Goal: Information Seeking & Learning: Learn about a topic

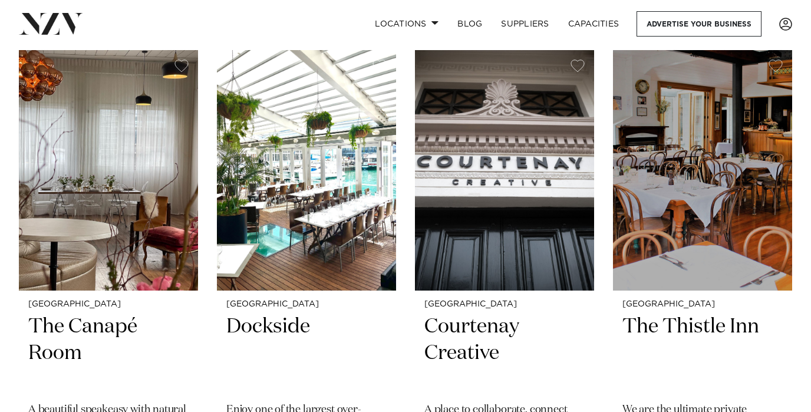
scroll to position [2553, 0]
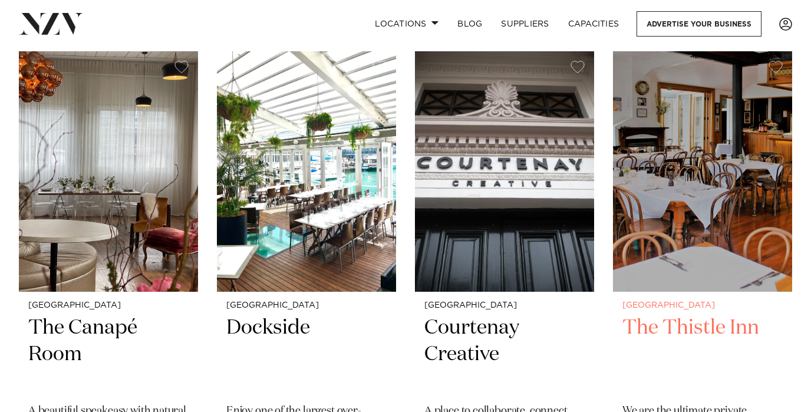
click at [696, 171] on img at bounding box center [702, 171] width 179 height 240
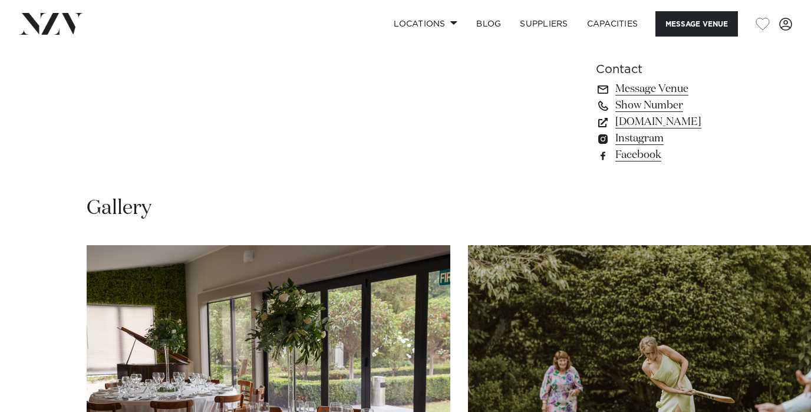
scroll to position [955, 0]
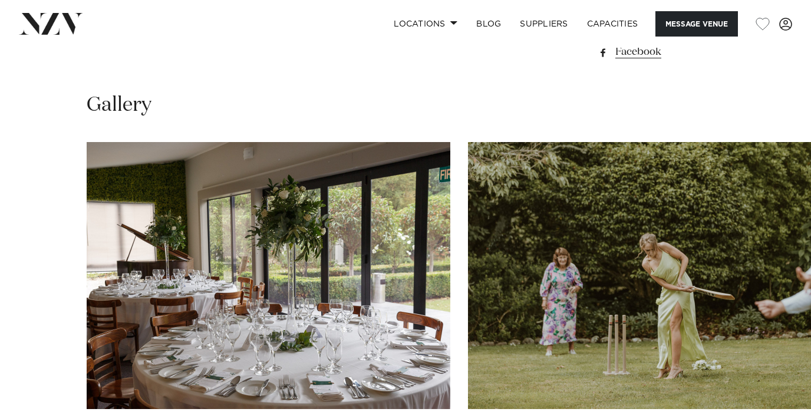
click at [27, 269] on swiper-container at bounding box center [405, 304] width 811 height 324
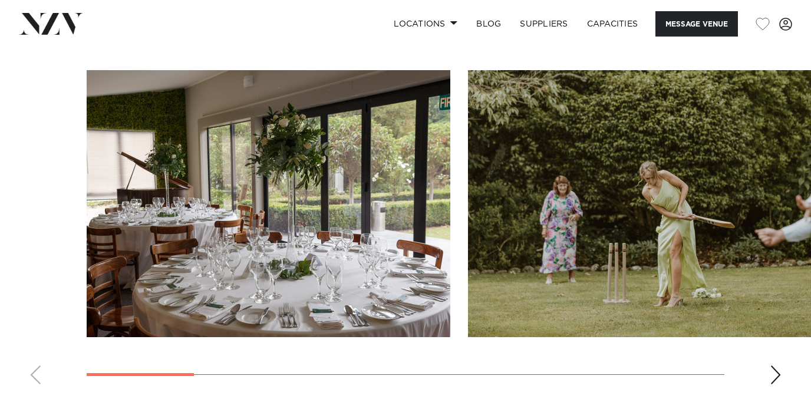
scroll to position [1119, 0]
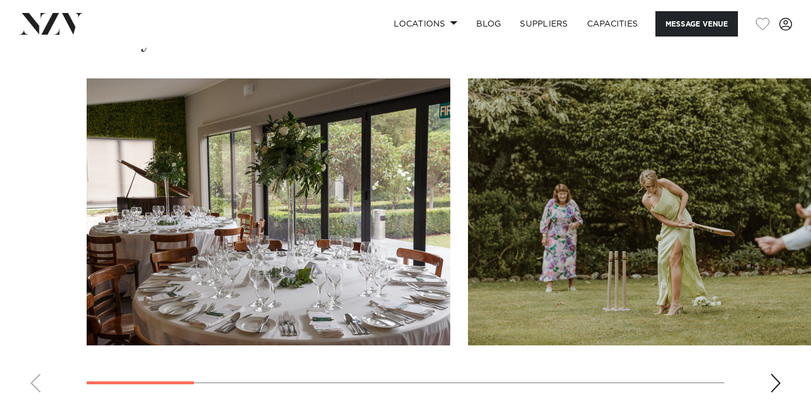
click at [773, 374] on div "Next slide" at bounding box center [776, 383] width 12 height 19
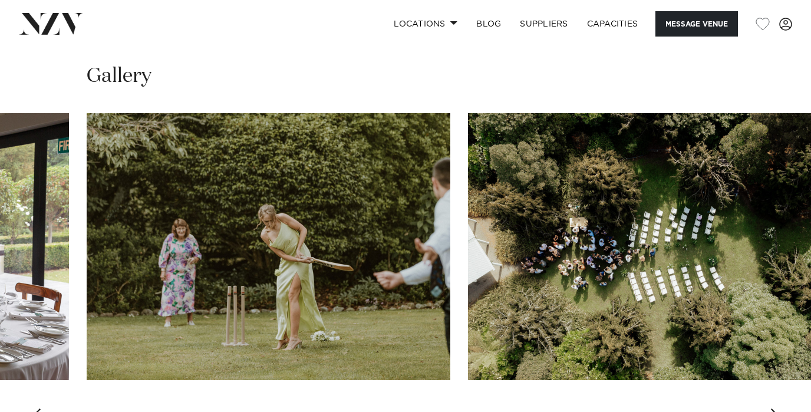
scroll to position [1063, 0]
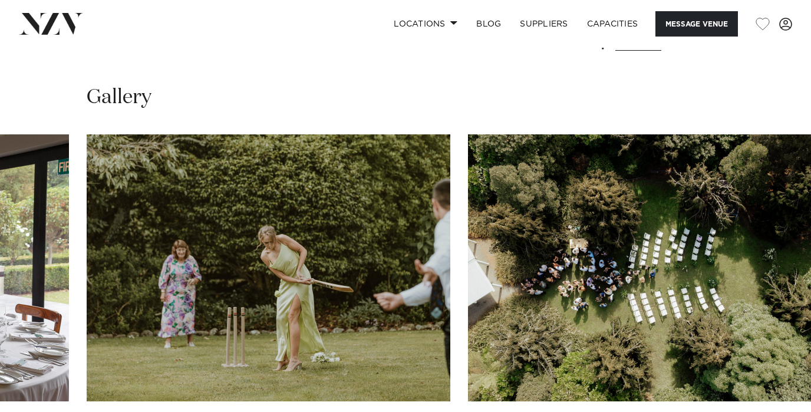
click at [779, 336] on swiper-container at bounding box center [405, 296] width 811 height 324
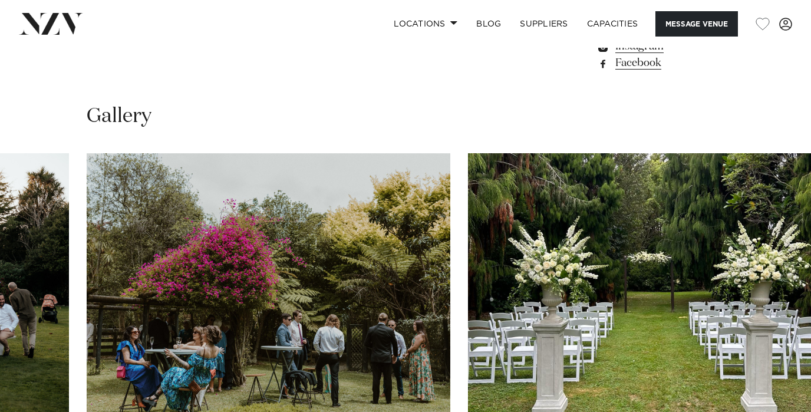
scroll to position [1045, 0]
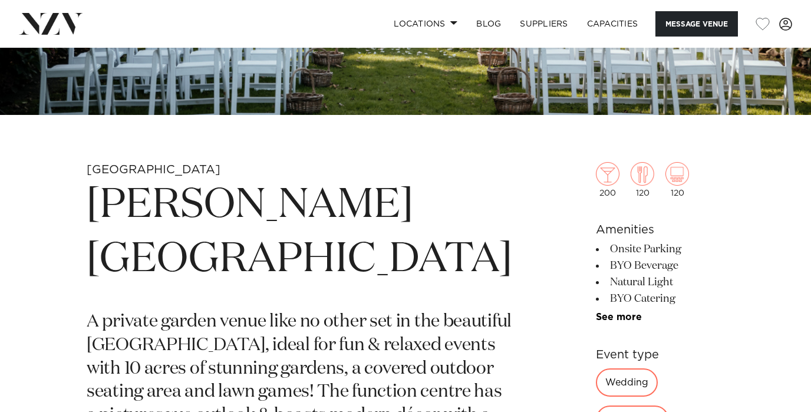
scroll to position [0, 0]
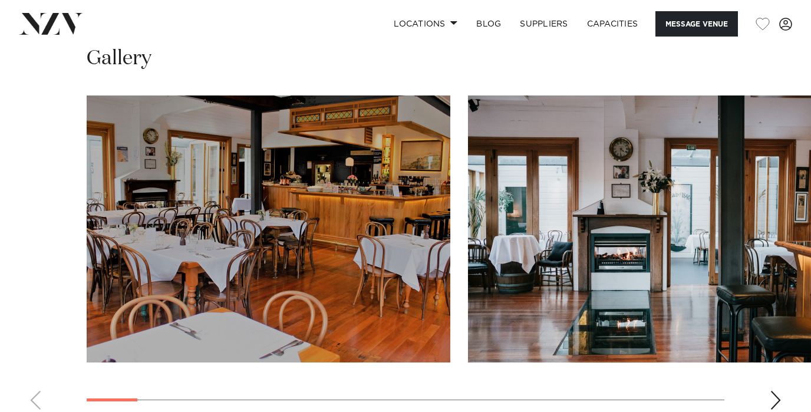
scroll to position [1031, 0]
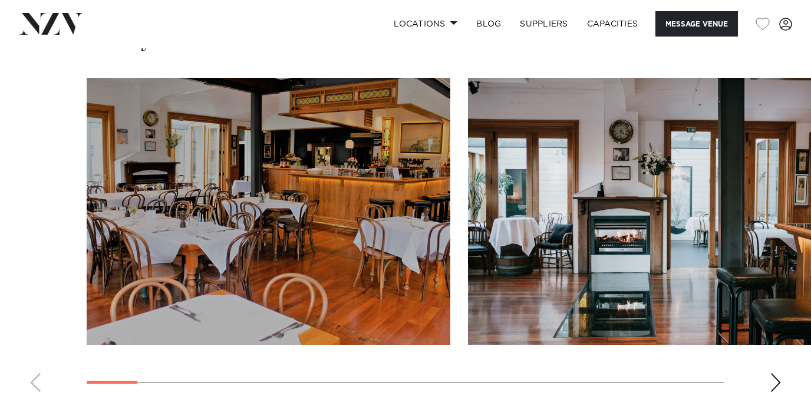
click at [774, 384] on div "Next slide" at bounding box center [776, 382] width 12 height 19
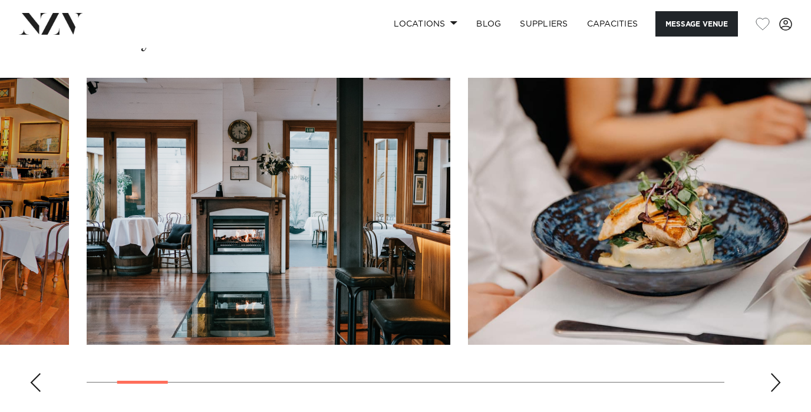
click at [774, 385] on div "Next slide" at bounding box center [776, 382] width 12 height 19
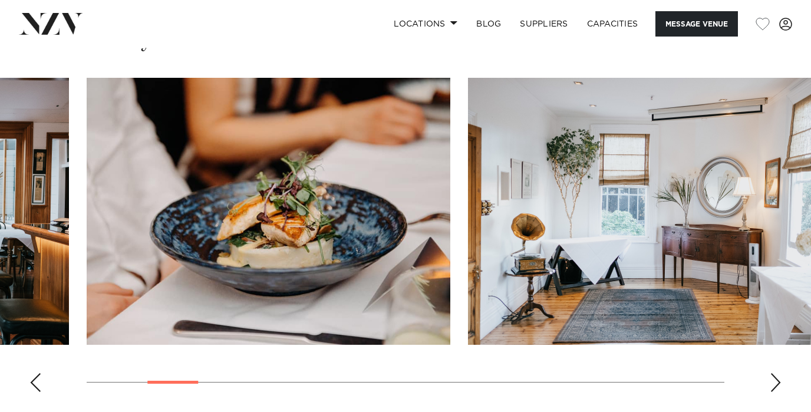
click at [774, 385] on div "Next slide" at bounding box center [776, 382] width 12 height 19
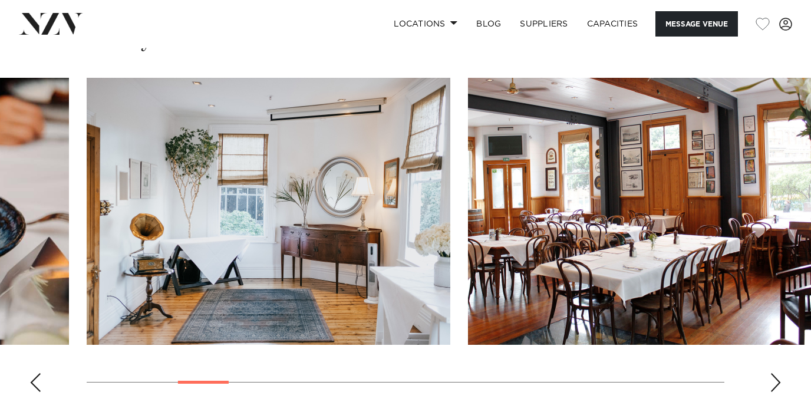
click at [774, 385] on div "Next slide" at bounding box center [776, 382] width 12 height 19
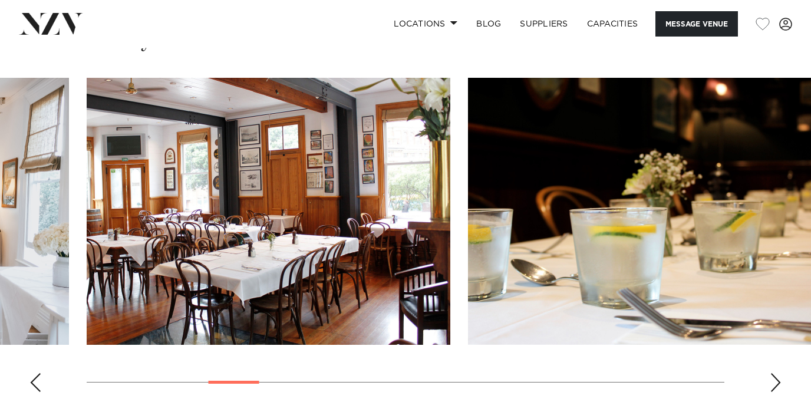
click at [774, 385] on div "Next slide" at bounding box center [776, 382] width 12 height 19
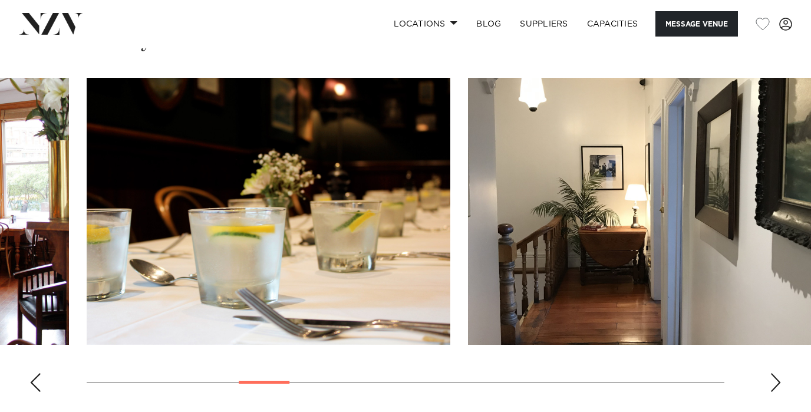
click at [774, 385] on div "Next slide" at bounding box center [776, 382] width 12 height 19
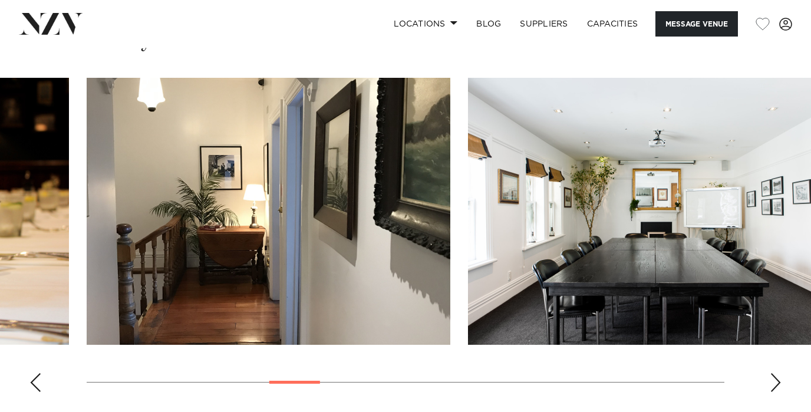
click at [774, 385] on div "Next slide" at bounding box center [776, 382] width 12 height 19
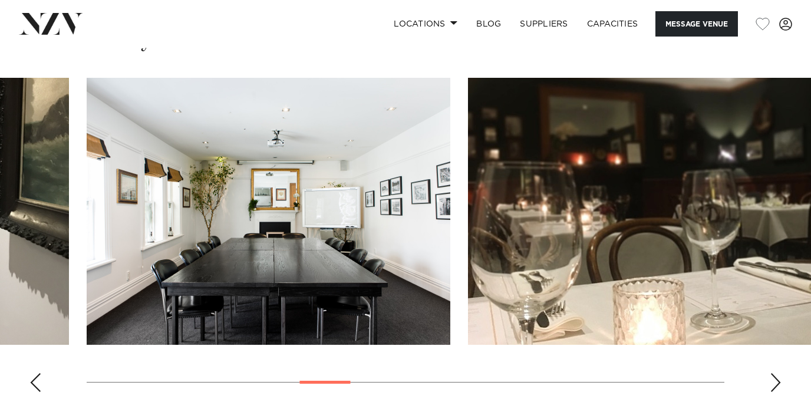
click at [774, 385] on div "Next slide" at bounding box center [776, 382] width 12 height 19
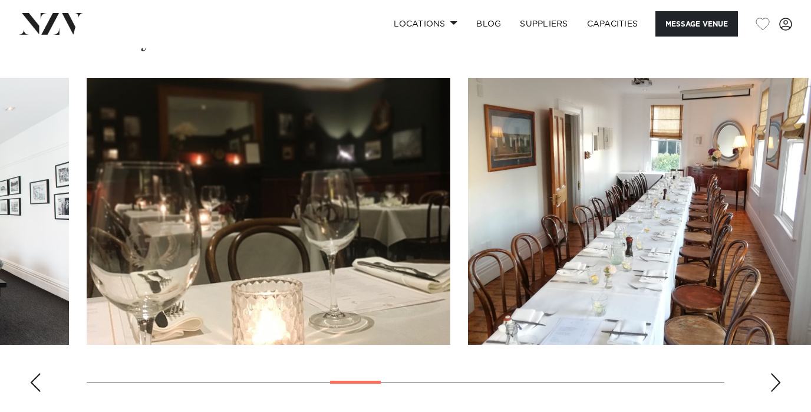
click at [774, 385] on div "Next slide" at bounding box center [776, 382] width 12 height 19
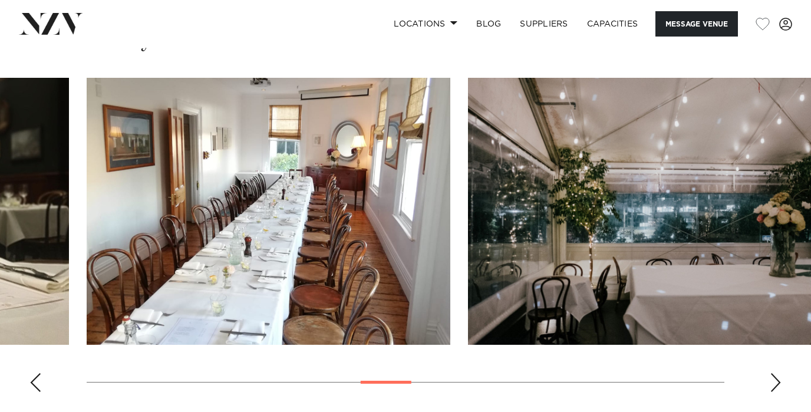
click at [774, 385] on div "Next slide" at bounding box center [776, 382] width 12 height 19
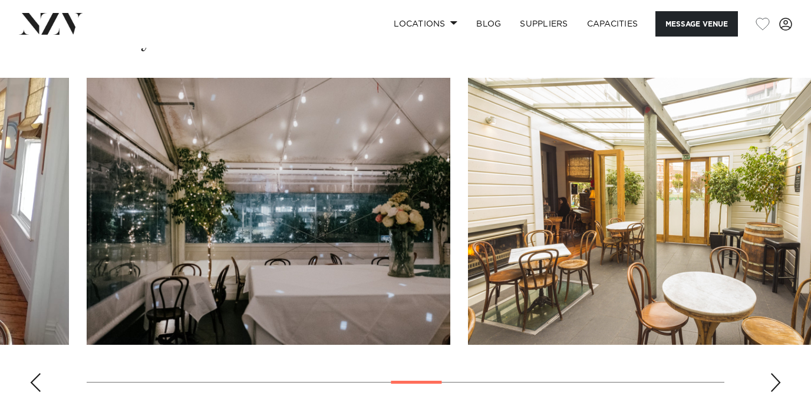
click at [774, 385] on div "Next slide" at bounding box center [776, 382] width 12 height 19
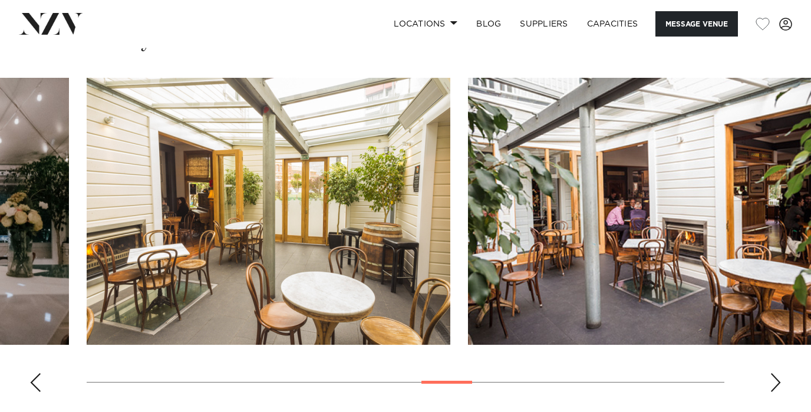
click at [774, 385] on div "Next slide" at bounding box center [776, 382] width 12 height 19
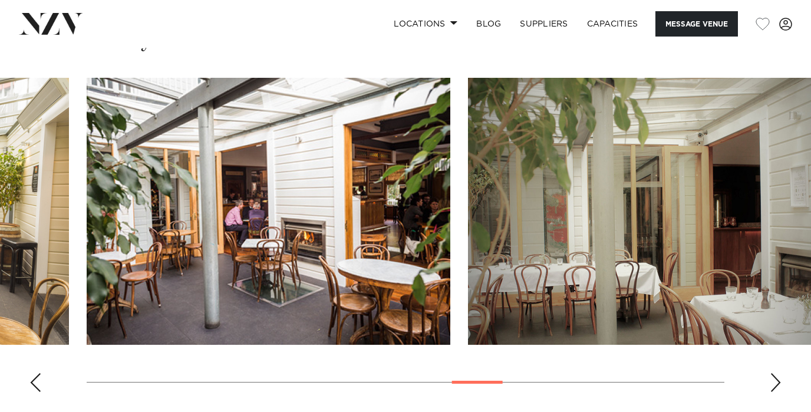
click at [774, 385] on div "Next slide" at bounding box center [776, 382] width 12 height 19
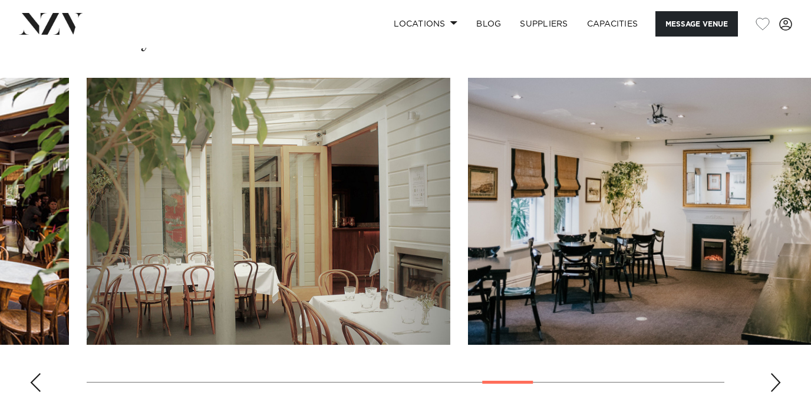
click at [774, 385] on div "Next slide" at bounding box center [776, 382] width 12 height 19
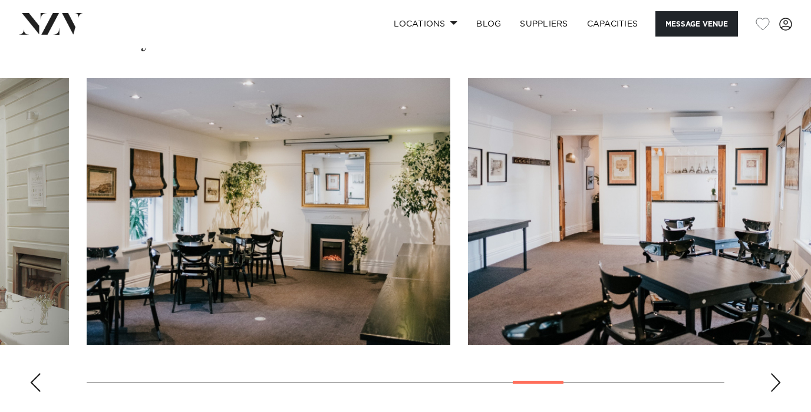
click at [774, 385] on div "Next slide" at bounding box center [776, 382] width 12 height 19
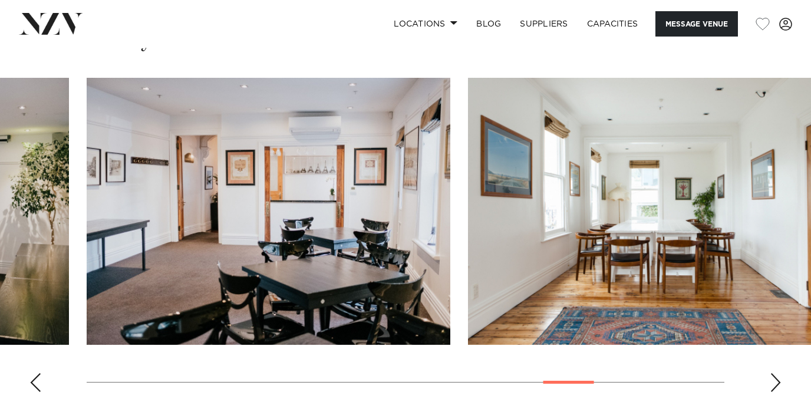
click at [774, 385] on div "Next slide" at bounding box center [776, 382] width 12 height 19
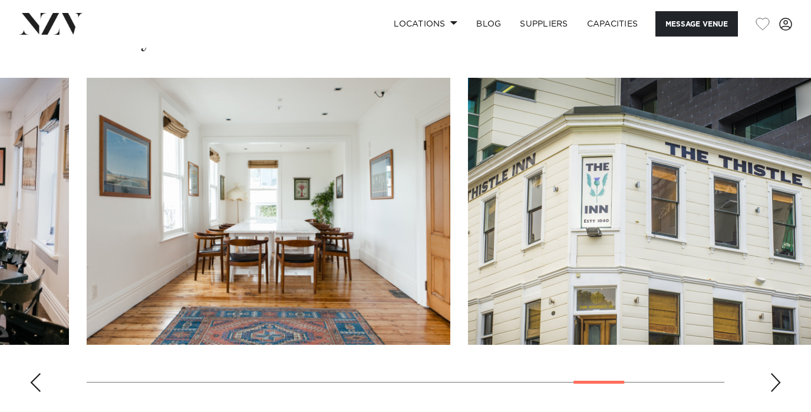
click at [774, 385] on div "Next slide" at bounding box center [776, 382] width 12 height 19
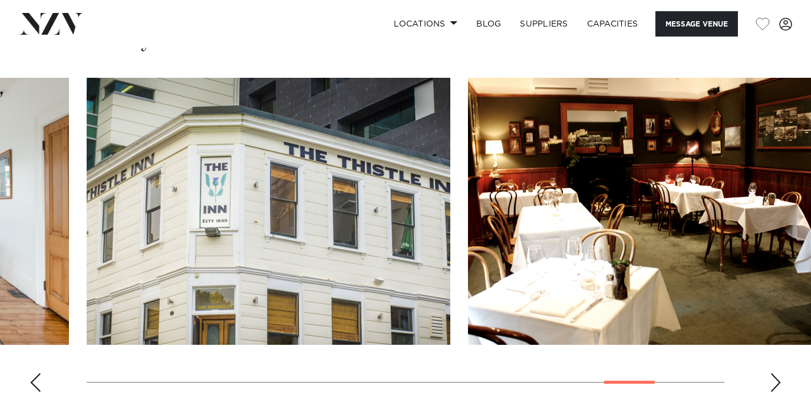
click at [774, 385] on div "Next slide" at bounding box center [776, 382] width 12 height 19
